Goal: Find specific page/section: Find specific page/section

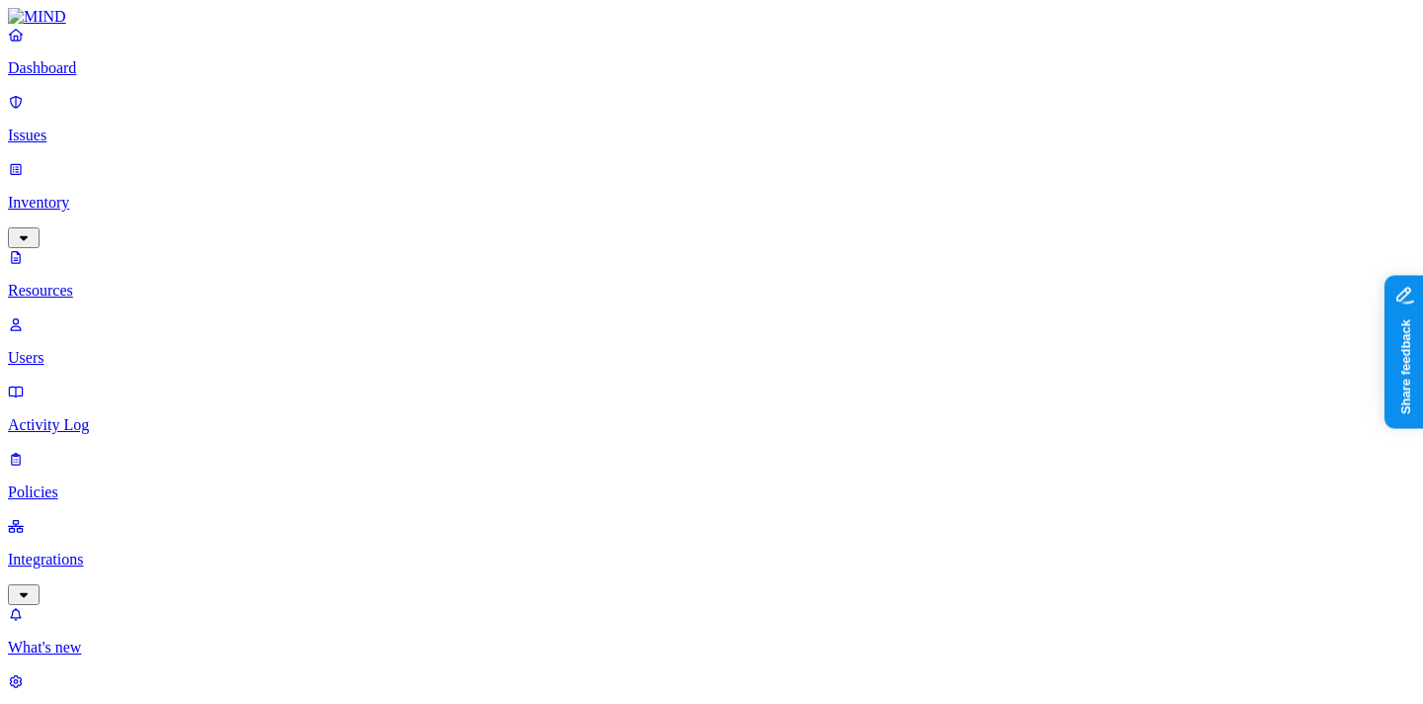
scroll to position [201, 0]
type input "guild"
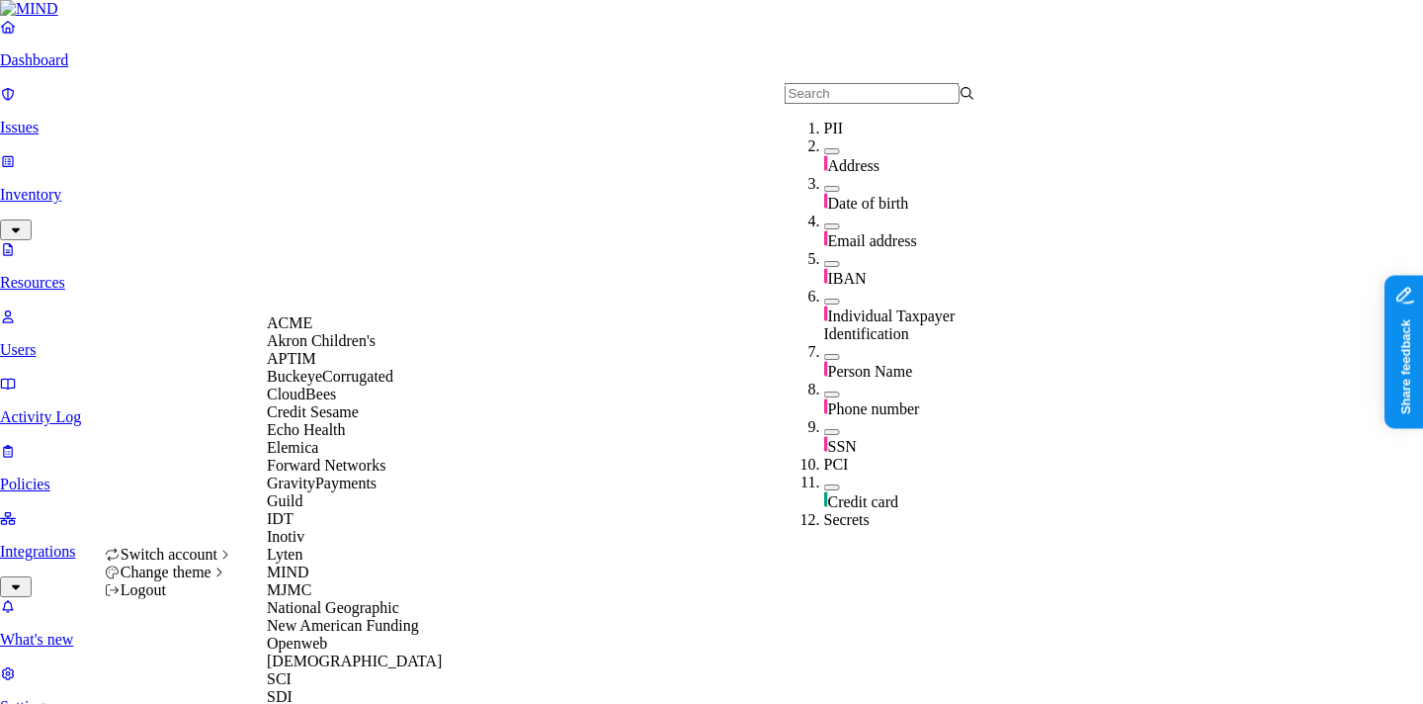
scroll to position [298, 0]
click at [326, 492] on div "Guild" at bounding box center [363, 501] width 192 height 18
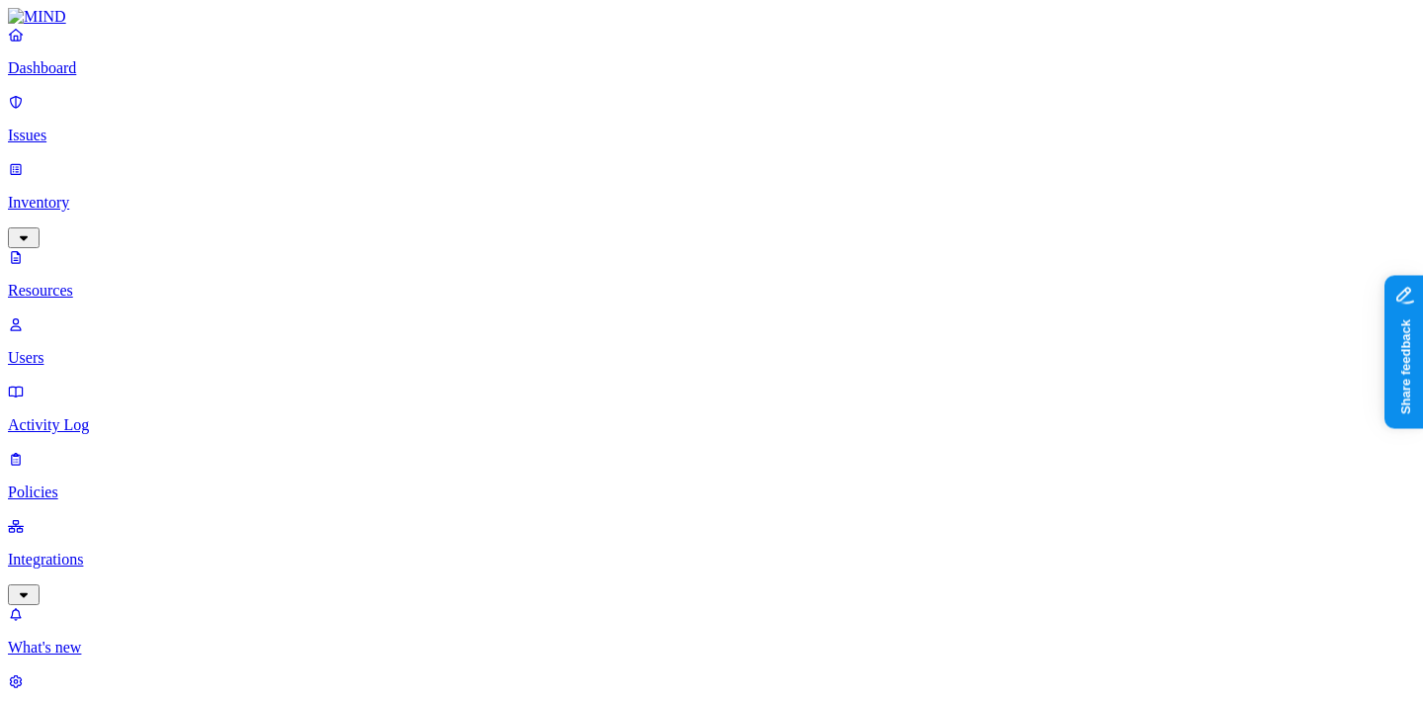
type input "g"
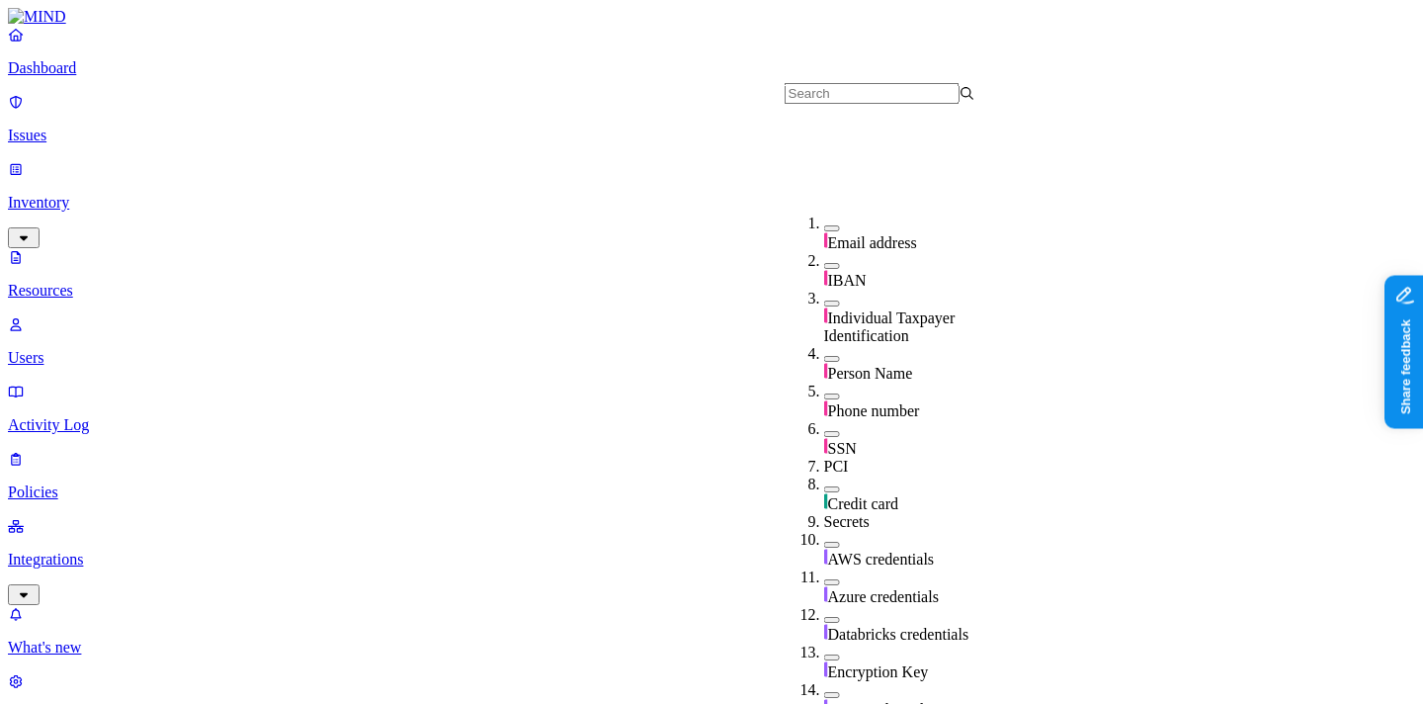
scroll to position [281, 0]
click at [109, 77] on p "Dashboard" at bounding box center [711, 68] width 1407 height 18
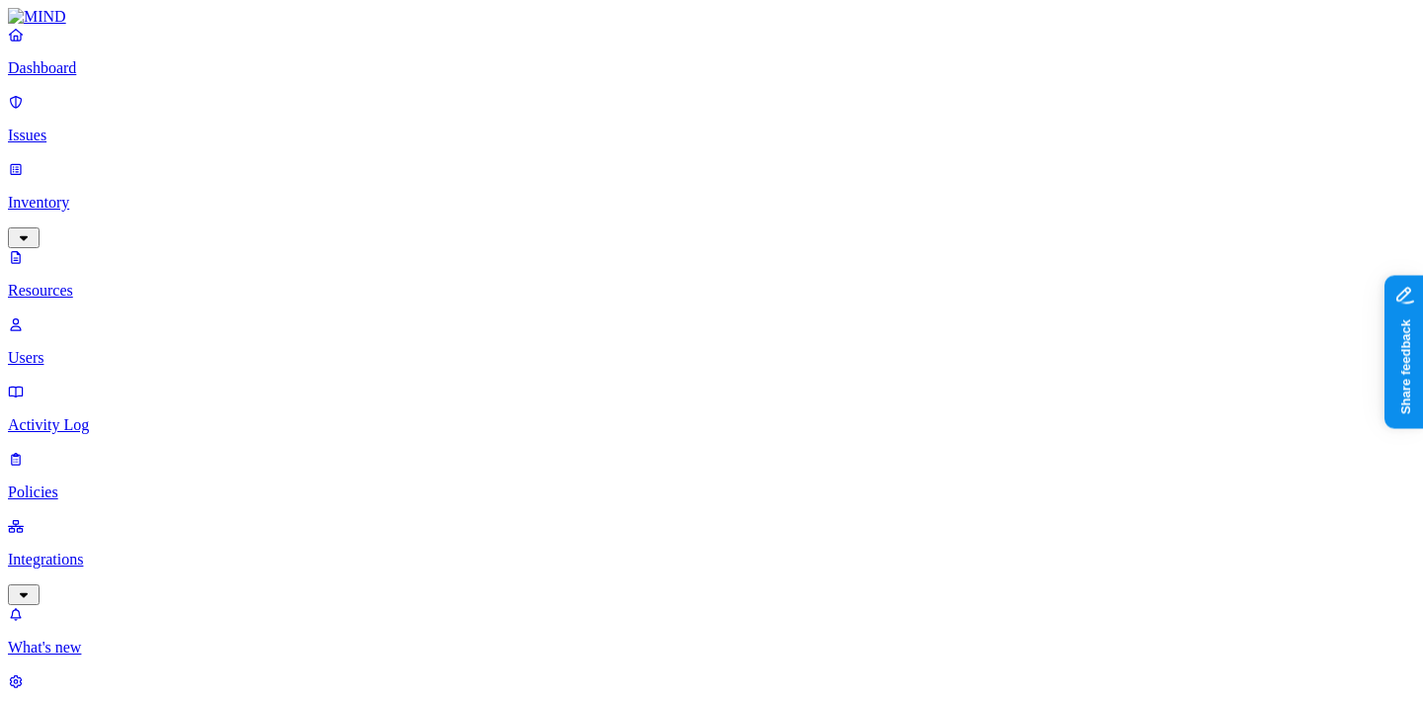
drag, startPoint x: 485, startPoint y: 138, endPoint x: 891, endPoint y: 154, distance: 406.4
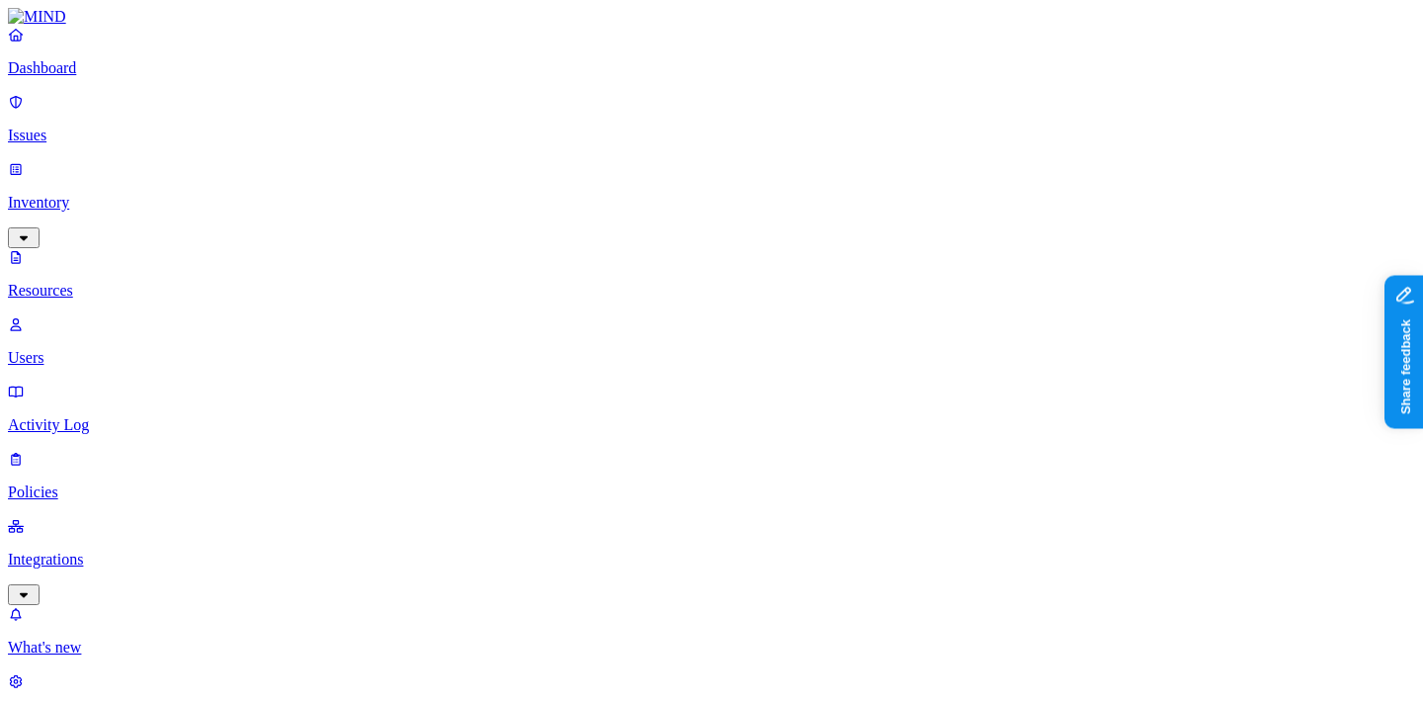
click at [107, 77] on p "Dashboard" at bounding box center [711, 68] width 1407 height 18
